Goal: Book appointment/travel/reservation

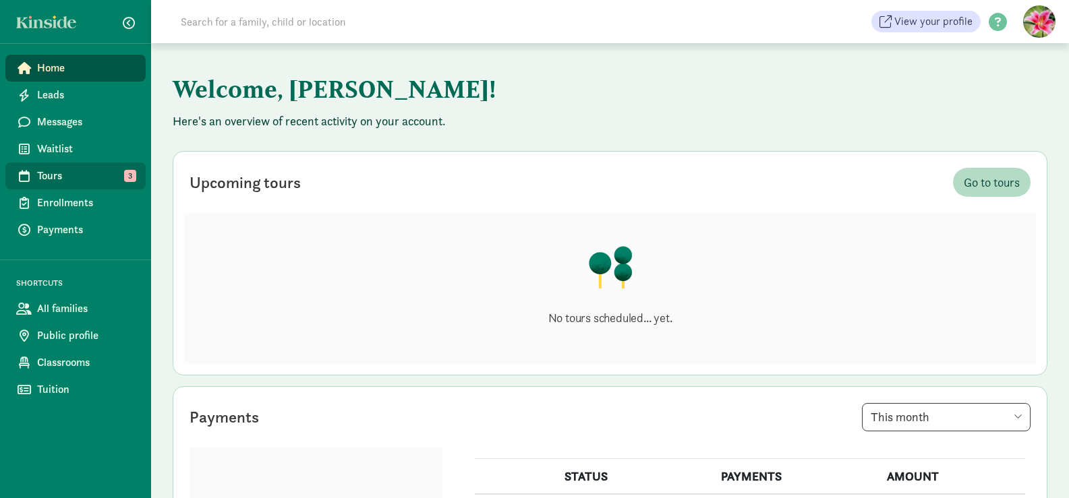
click at [66, 171] on span "Tours" at bounding box center [86, 176] width 98 height 16
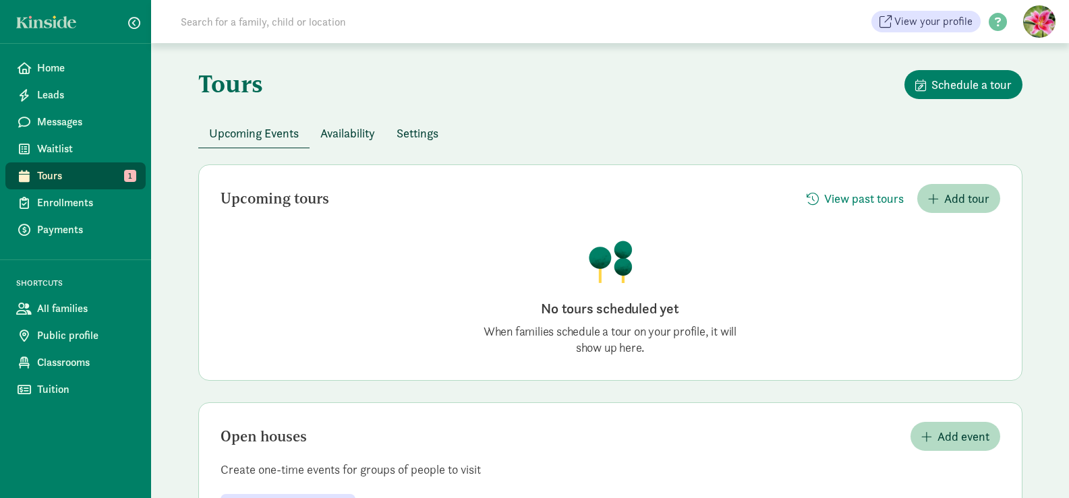
click at [360, 127] on span "Availability" at bounding box center [347, 133] width 55 height 18
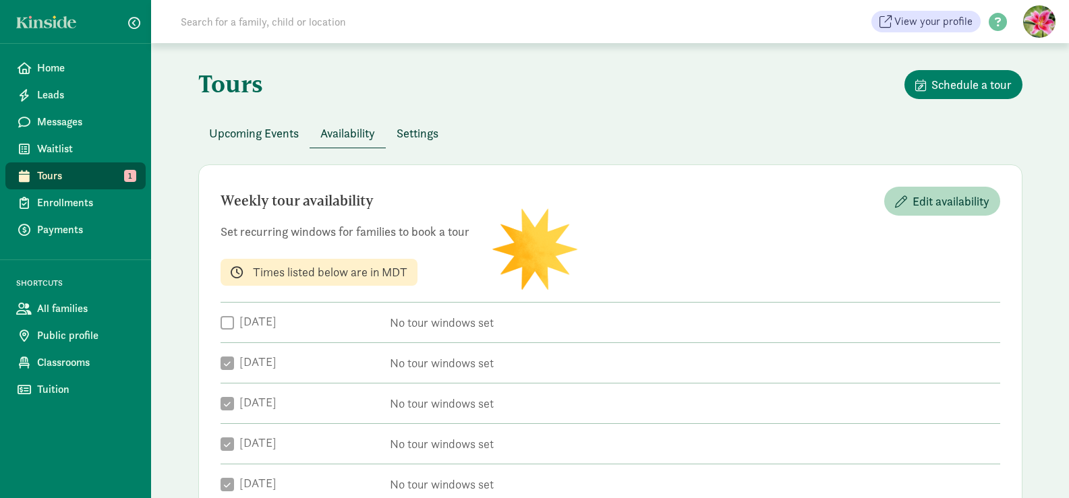
checkbox input "true"
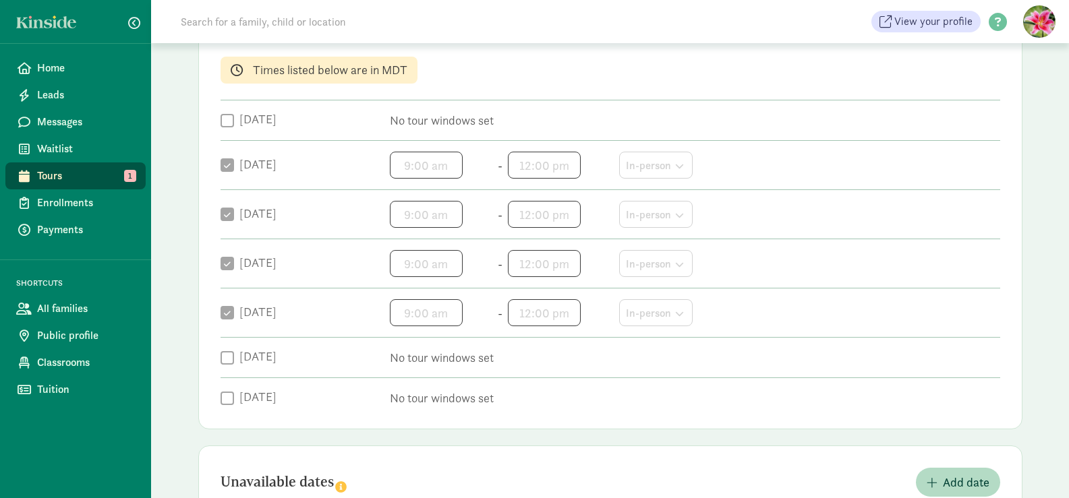
scroll to position [135, 0]
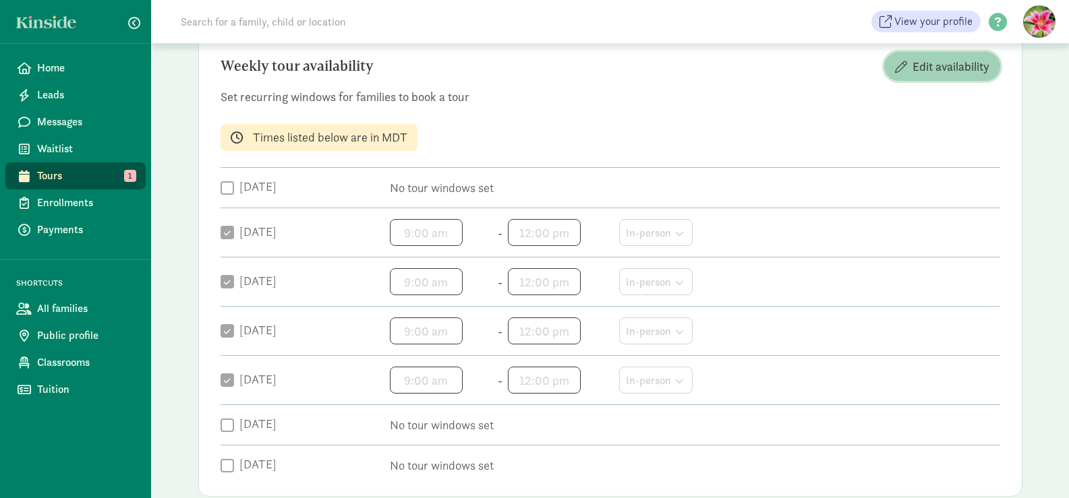
click at [943, 71] on span "Edit availability" at bounding box center [950, 66] width 77 height 18
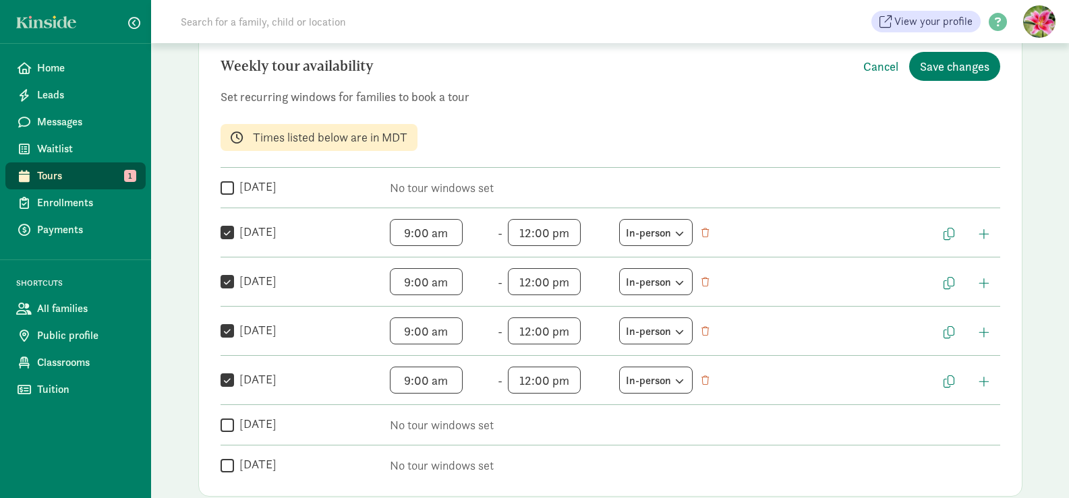
click at [552, 236] on span "12:00 pm h 12 1 2 3 4 5 6 7 8 9 10 11 mm 00 05 10 15 20 25 30 35 40 45 50 55 a …" at bounding box center [559, 232] width 102 height 27
click at [521, 337] on li "3" at bounding box center [528, 337] width 40 height 26
type input "3:00 pm"
click at [545, 282] on span "12:00 pm h 12 1 2 3 4 5 6 7 8 9 10 11 mm 00 05 10 15 20 25 30 35 40 45 50 55 a …" at bounding box center [559, 281] width 102 height 27
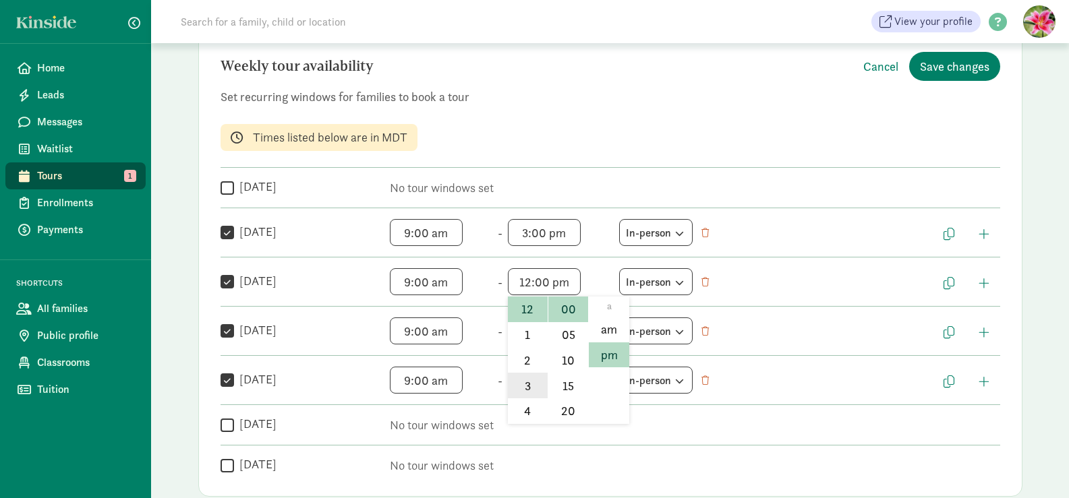
click at [529, 384] on li "3" at bounding box center [528, 386] width 40 height 26
type input "3:00 pm"
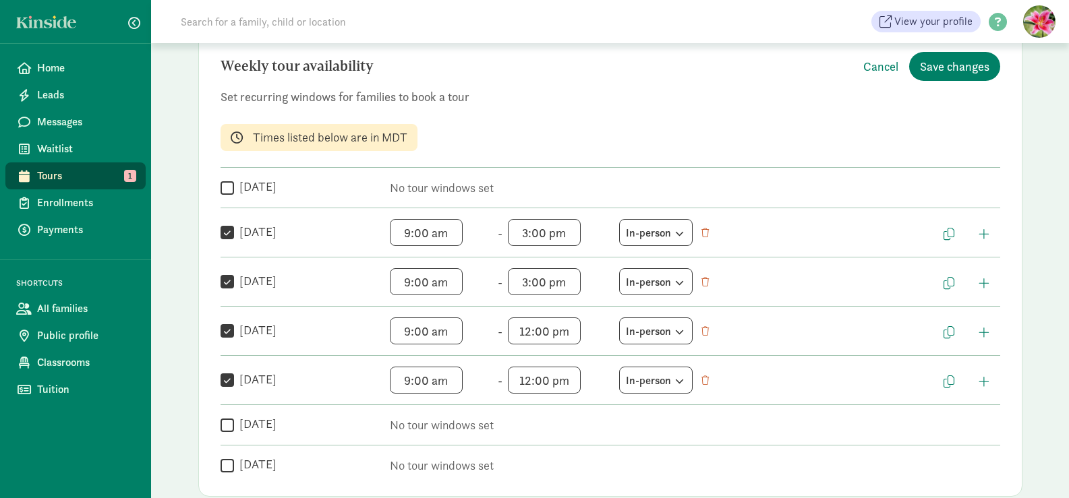
click at [546, 332] on span "12:00 pm h 12 1 2 3 4 5 6 7 8 9 10 11 mm 00 05 10 15 20 25 30 35 40 45 50 55 a …" at bounding box center [559, 331] width 102 height 27
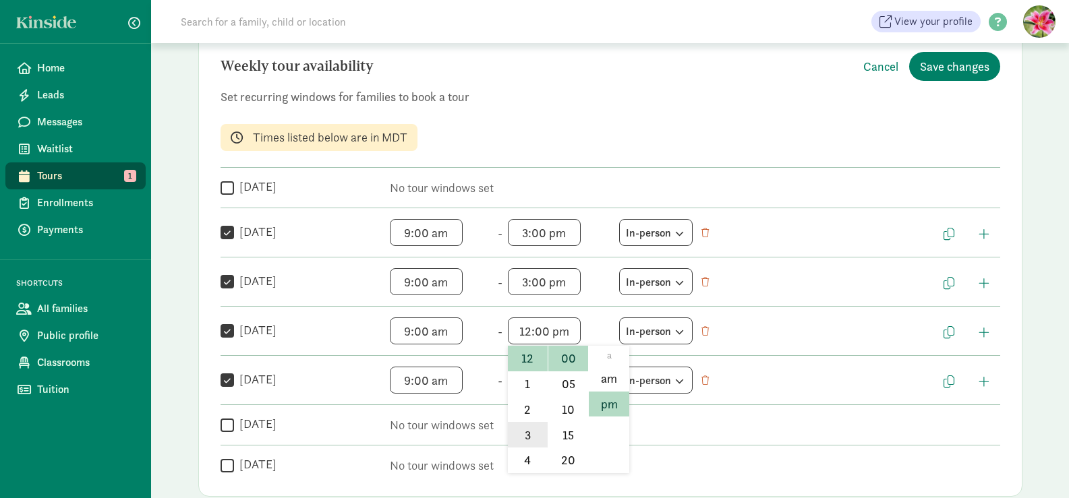
click at [528, 432] on li "3" at bounding box center [528, 435] width 40 height 26
type input "3:00 pm"
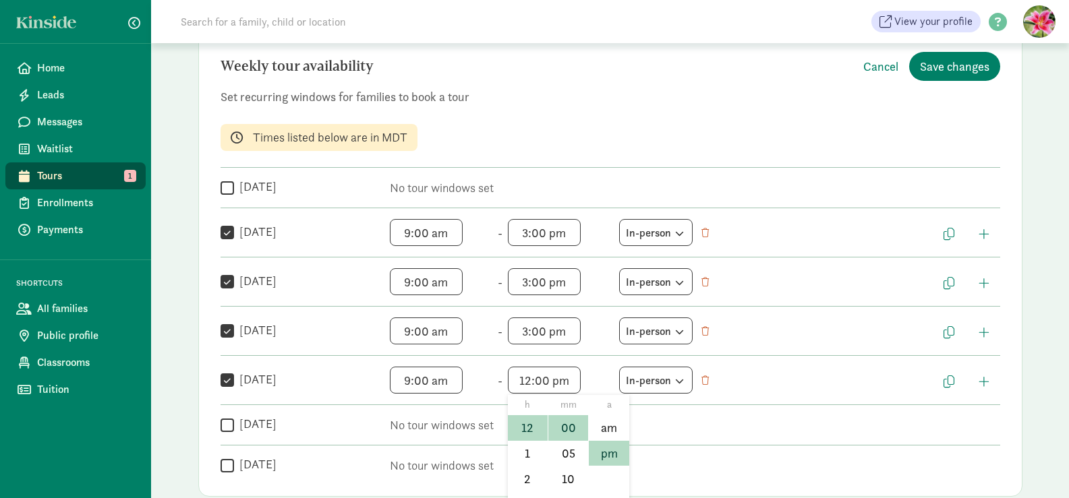
click at [533, 384] on span "12:00 pm h 12 1 2 3 4 5 6 7 8 9 10 11 mm 00 05 10 15 20 25 30 35 40 45 50 55 a …" at bounding box center [559, 380] width 102 height 27
click at [523, 475] on li "3" at bounding box center [528, 484] width 40 height 26
type input "3:00 pm"
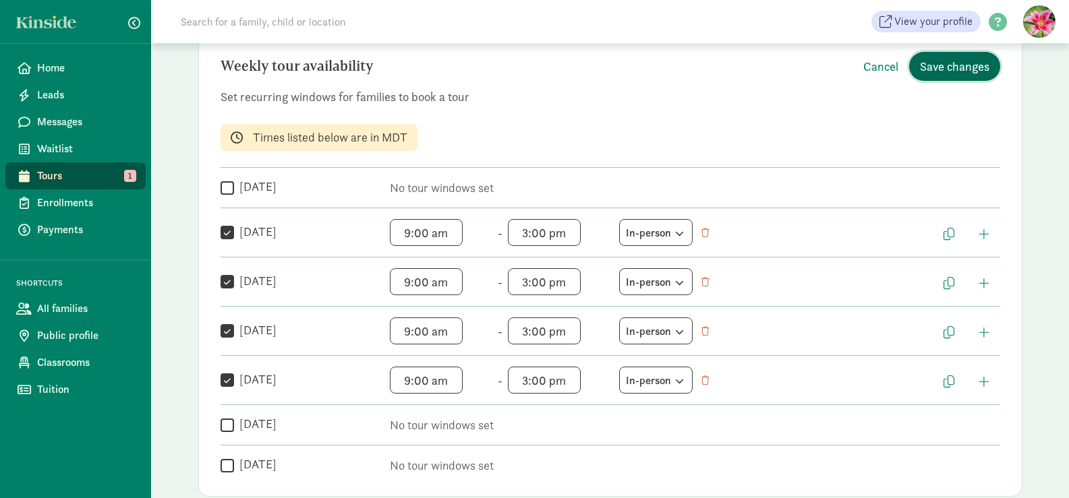
click at [942, 64] on span "Save changes" at bounding box center [954, 66] width 69 height 18
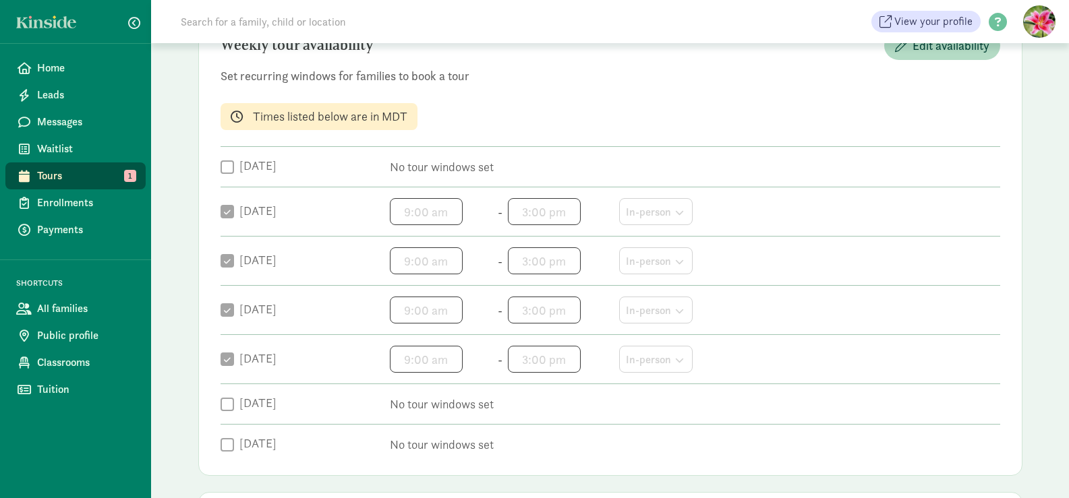
scroll to position [0, 0]
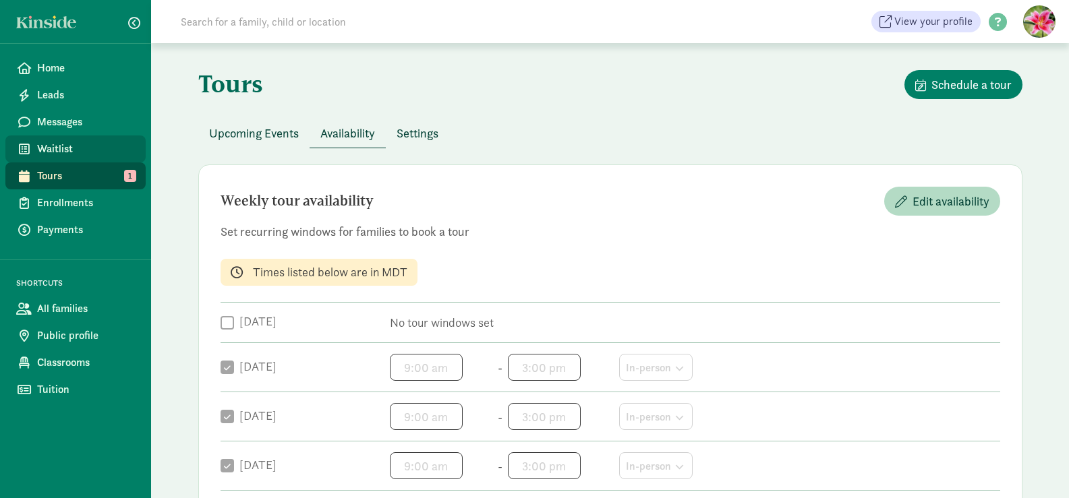
click at [77, 148] on span "Waitlist" at bounding box center [86, 149] width 98 height 16
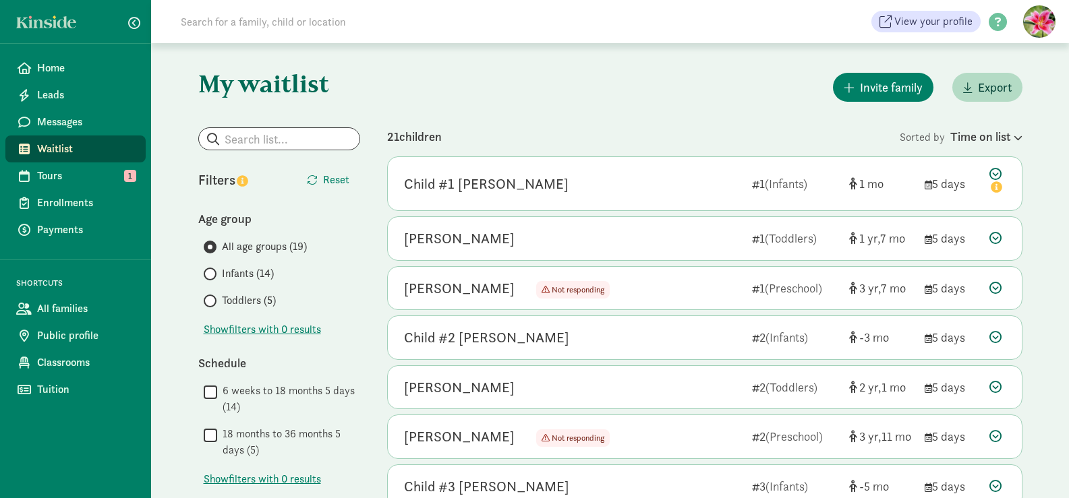
click at [241, 301] on span "Toddlers (5)" at bounding box center [249, 301] width 54 height 16
click at [212, 301] on input "Toddlers (5)" at bounding box center [208, 301] width 9 height 9
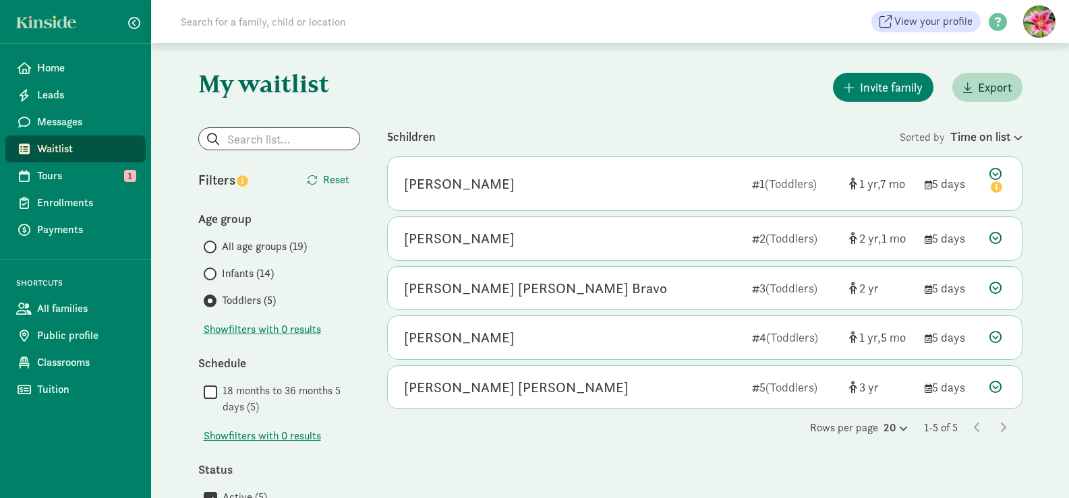
click at [253, 276] on span "Infants (14)" at bounding box center [248, 274] width 52 height 16
click at [212, 276] on input "Infants (14)" at bounding box center [208, 274] width 9 height 9
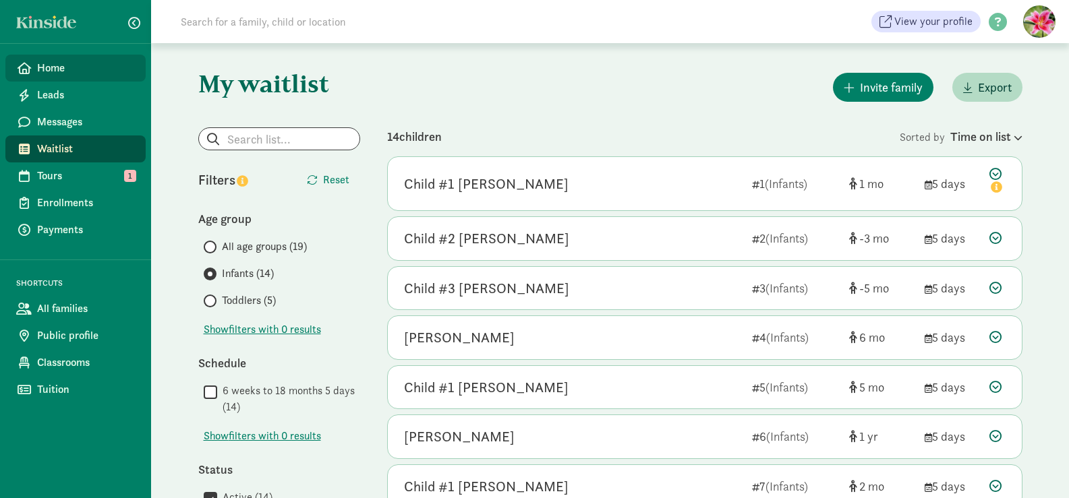
click at [86, 71] on span "Home" at bounding box center [86, 68] width 98 height 16
